Goal: Obtain resource: Download file/media

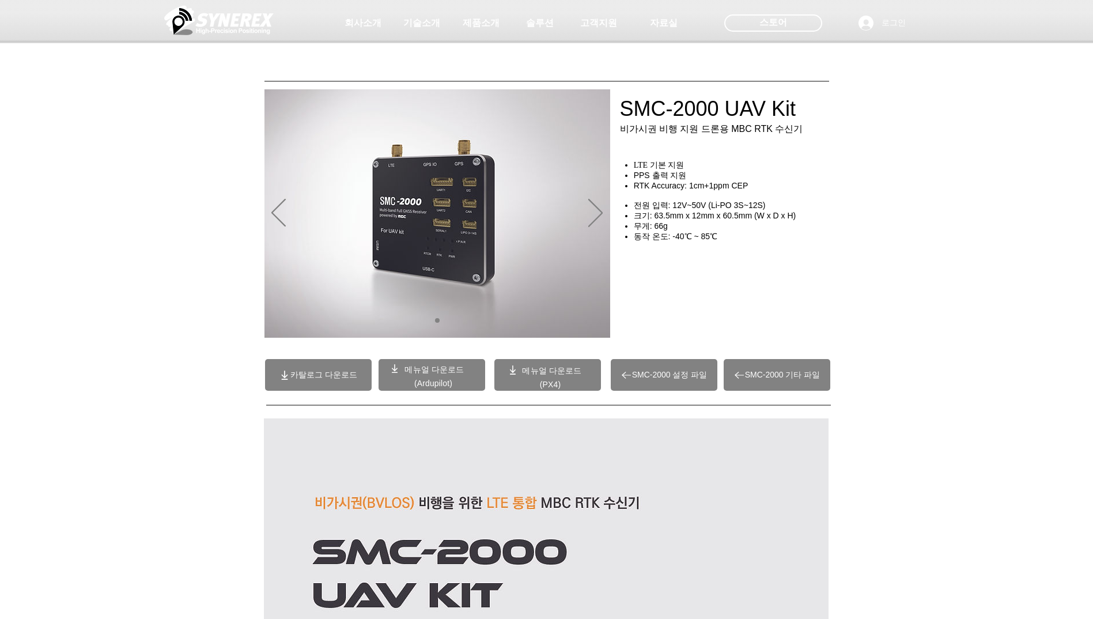
click at [773, 379] on span "SMC-2000 기타 파일" at bounding box center [782, 375] width 75 height 10
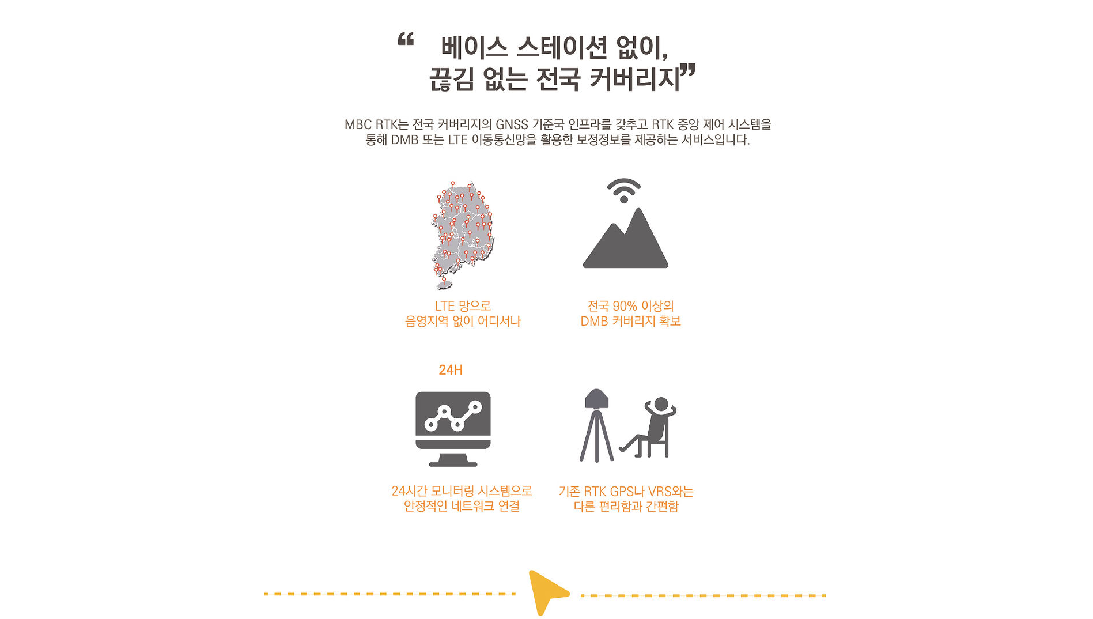
scroll to position [1325, 0]
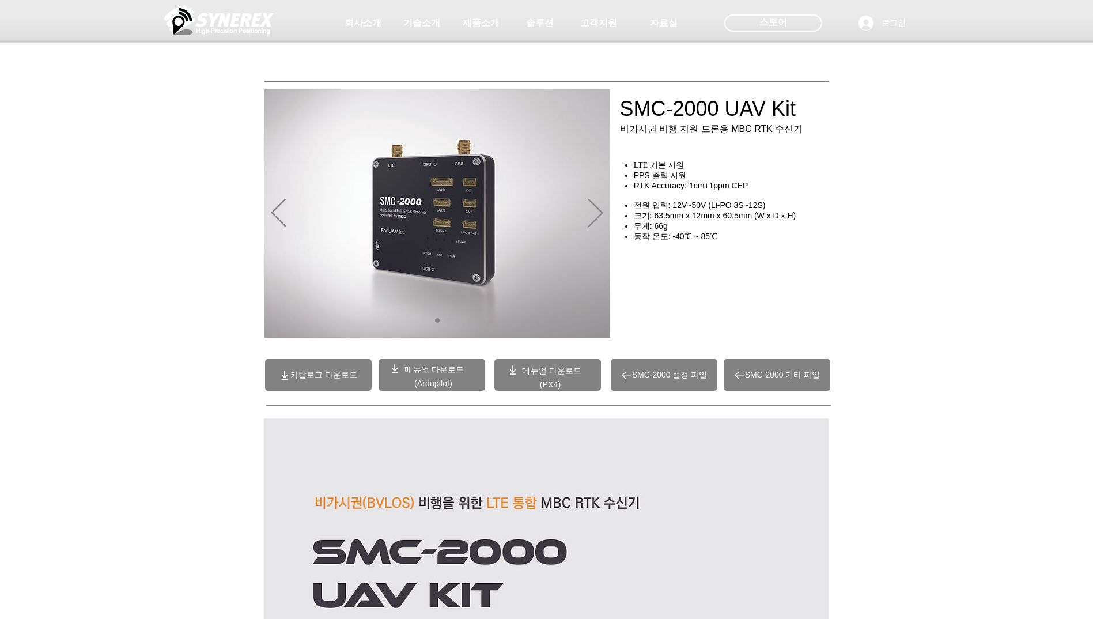
click at [340, 375] on span "카탈로그 다운로드" at bounding box center [323, 375] width 67 height 10
click at [452, 388] on span "(Ardupilot)" at bounding box center [433, 382] width 38 height 9
click at [564, 377] on span at bounding box center [547, 375] width 107 height 32
click at [441, 376] on span at bounding box center [431, 375] width 107 height 32
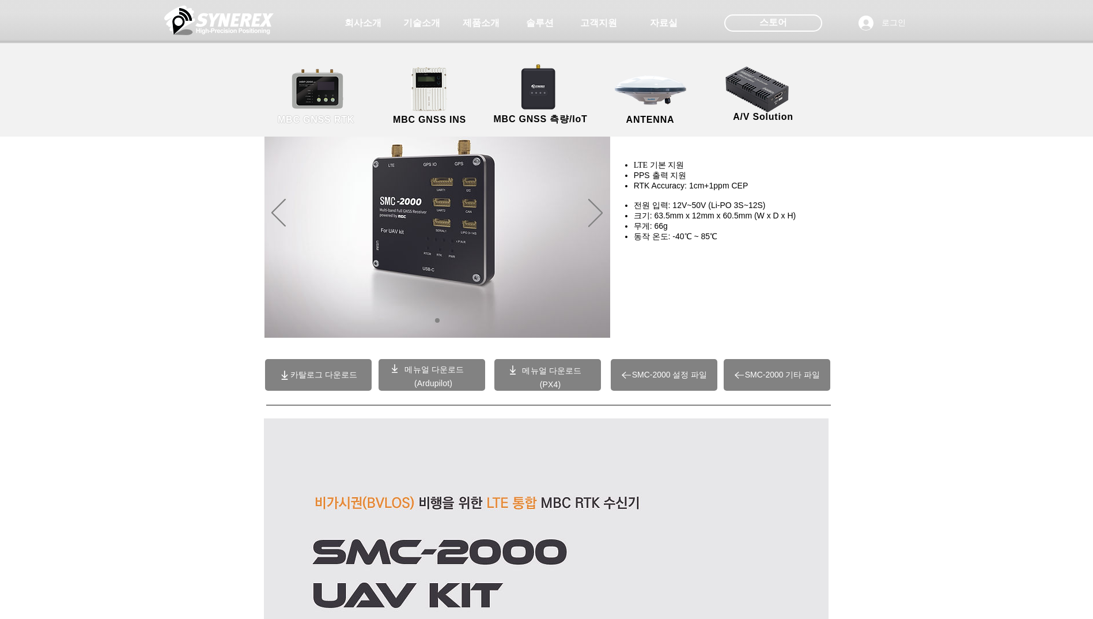
click at [329, 97] on link "MBC GNSS RTK" at bounding box center [316, 96] width 104 height 60
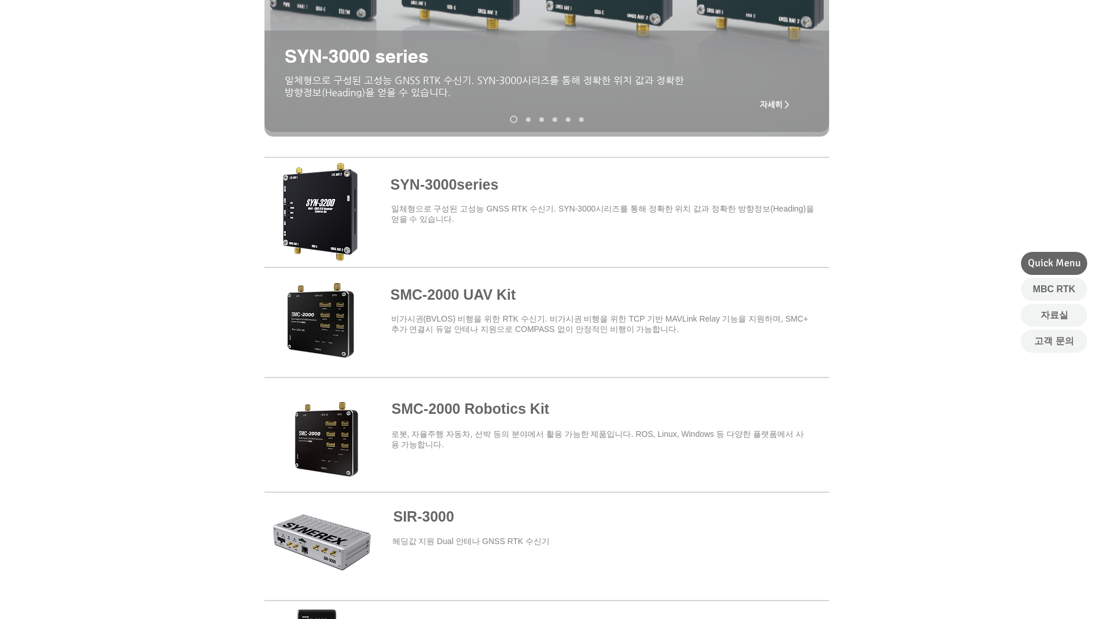
scroll to position [306, 0]
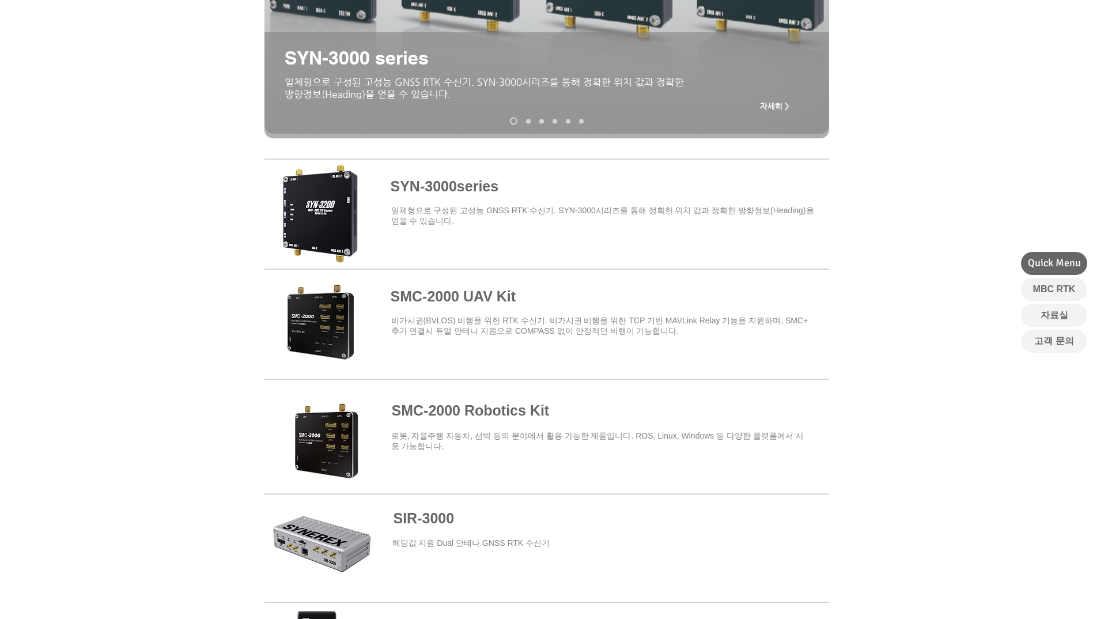
click at [492, 411] on span at bounding box center [546, 431] width 564 height 101
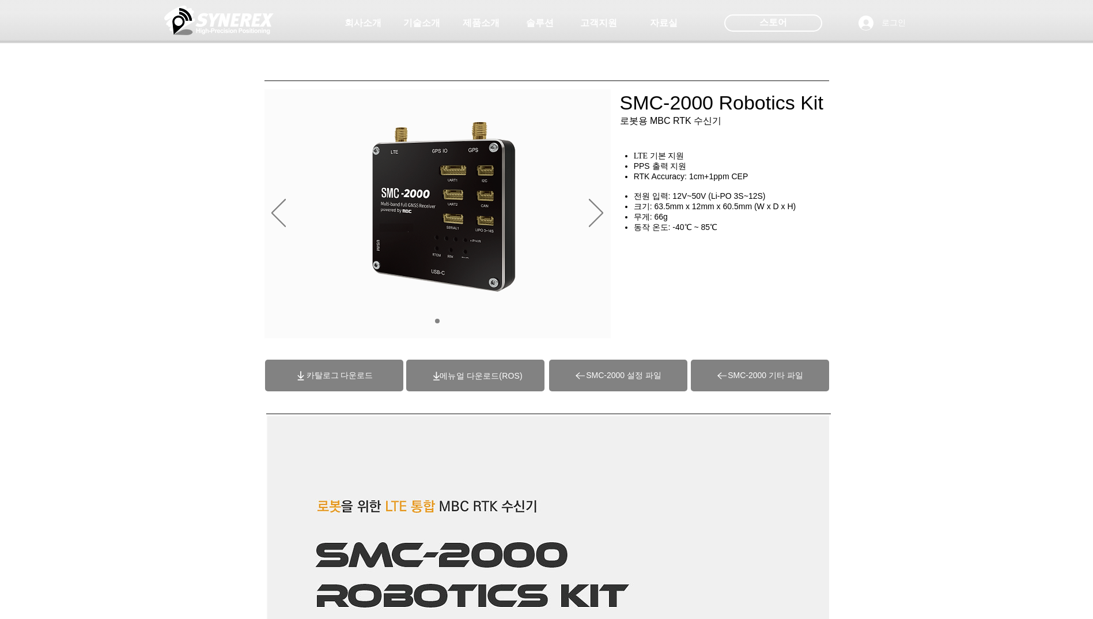
click at [586, 201] on div "슬라이드쇼" at bounding box center [437, 213] width 346 height 249
click at [587, 203] on div "슬라이드쇼" at bounding box center [437, 213] width 346 height 249
click at [598, 210] on icon "다음" at bounding box center [596, 213] width 14 height 28
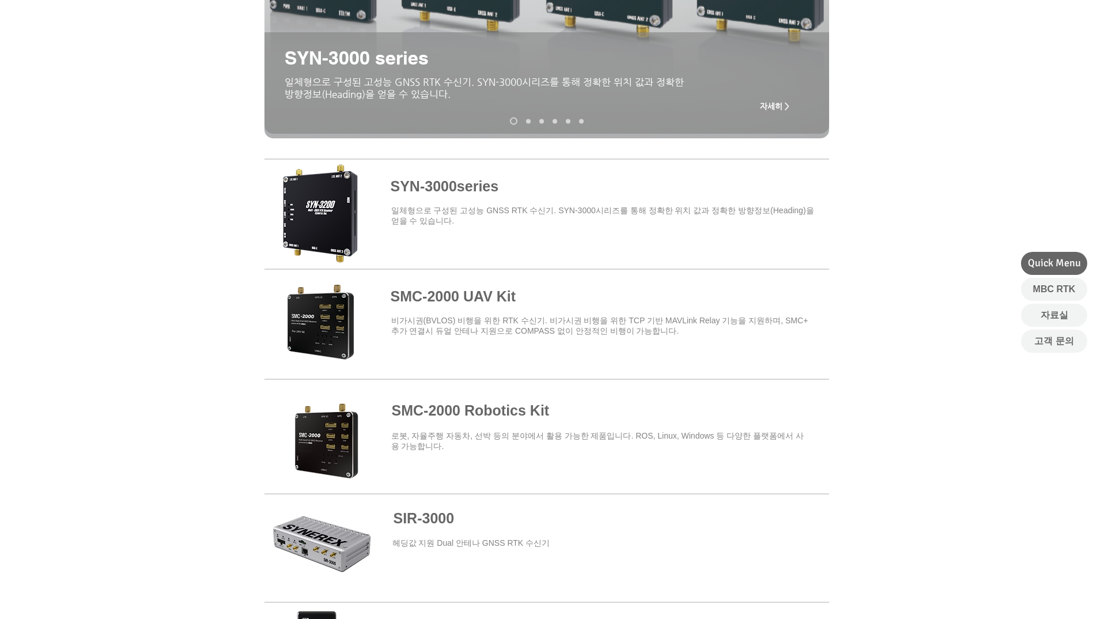
click at [513, 309] on span at bounding box center [546, 321] width 564 height 101
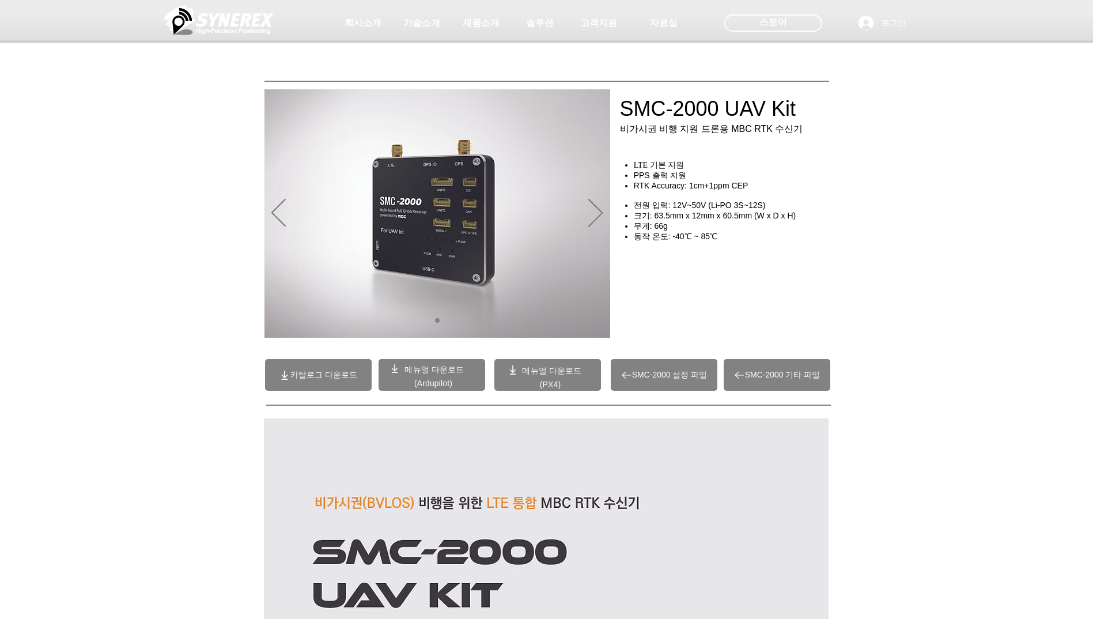
click at [297, 372] on span "카탈로그 다운로드" at bounding box center [323, 375] width 67 height 10
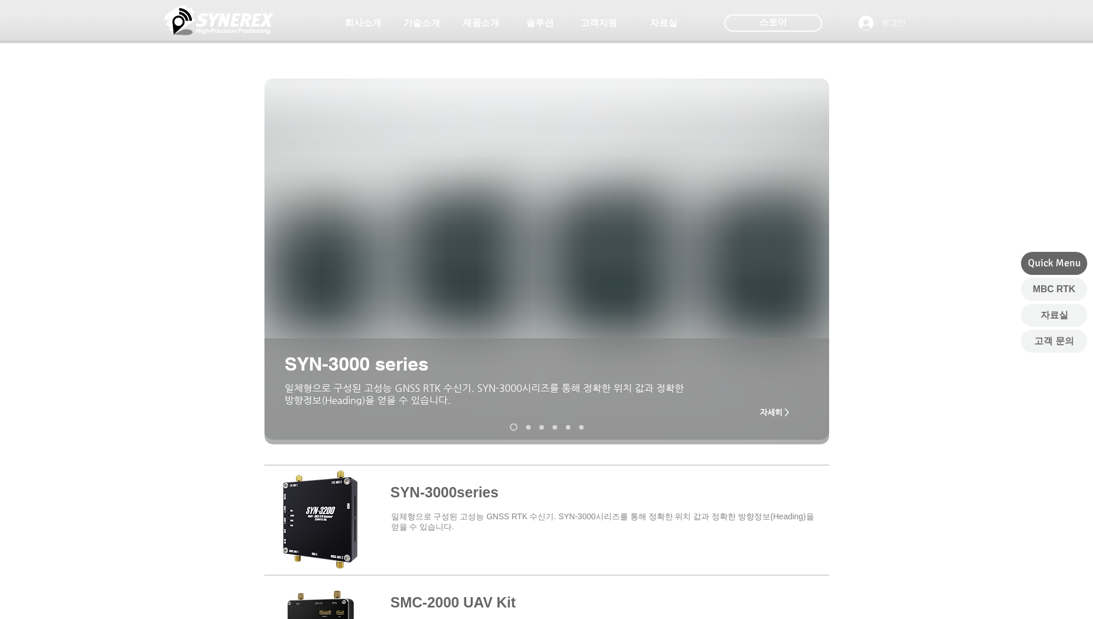
scroll to position [306, 0]
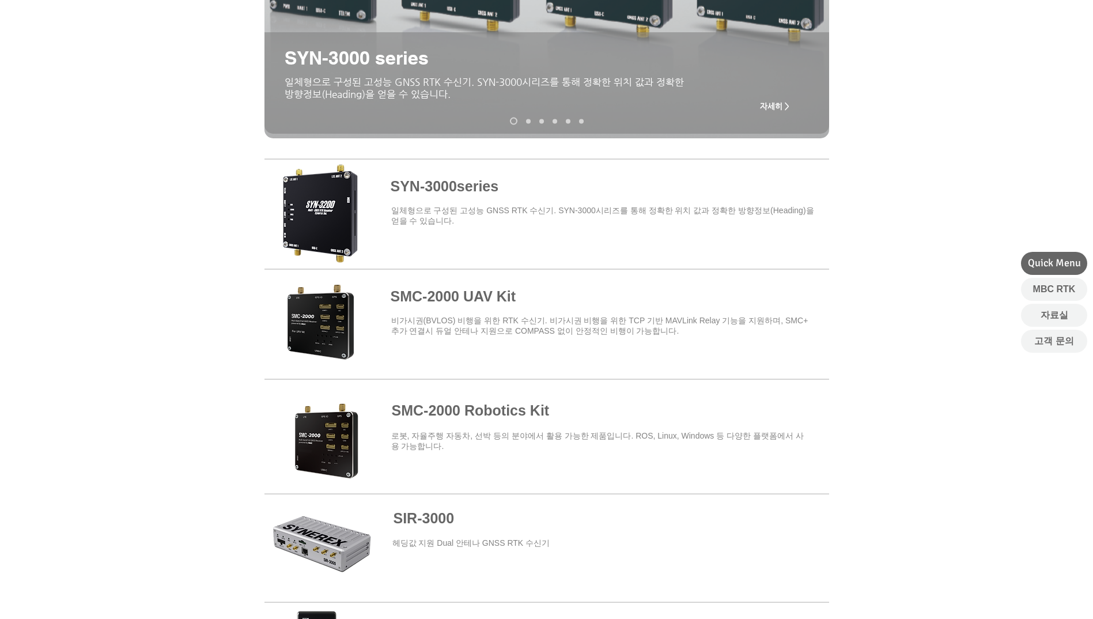
click at [507, 426] on span at bounding box center [546, 431] width 564 height 101
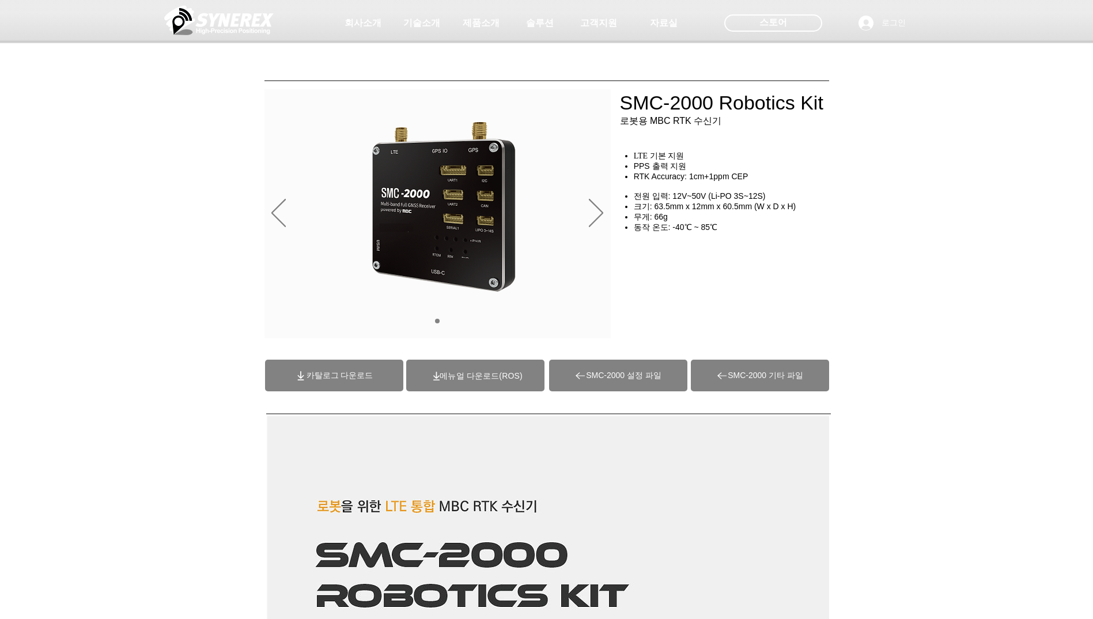
click at [338, 380] on span "카탈로그 다운로드" at bounding box center [339, 375] width 67 height 10
click at [483, 366] on span at bounding box center [475, 375] width 138 height 32
